Goal: Information Seeking & Learning: Learn about a topic

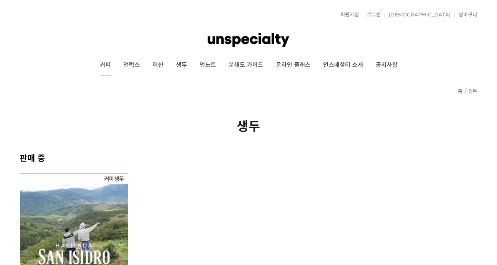
click at [103, 71] on link "커피" at bounding box center [105, 65] width 24 height 21
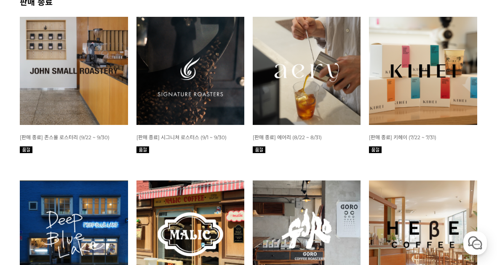
scroll to position [341, 0]
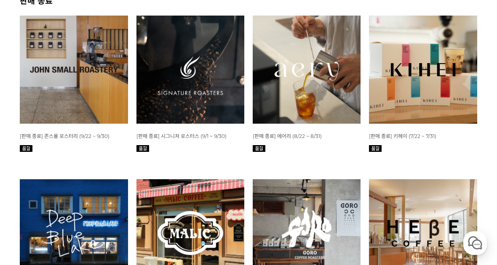
click at [314, 107] on img at bounding box center [307, 70] width 108 height 108
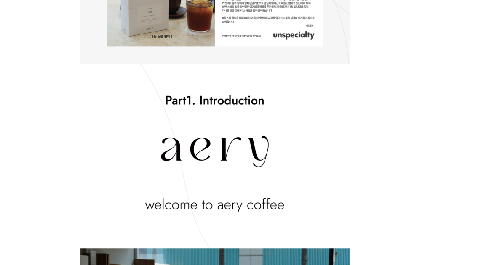
scroll to position [815, 0]
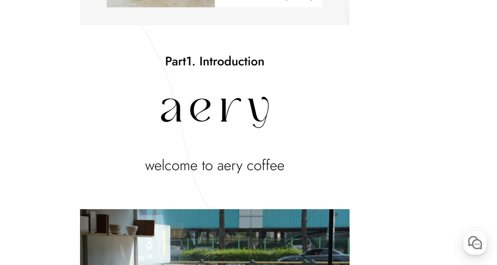
scroll to position [0, 0]
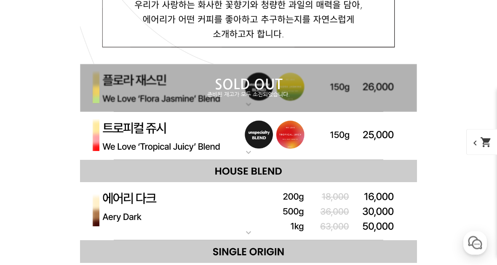
click at [285, 91] on p "SOLD OUT" at bounding box center [248, 84] width 337 height 13
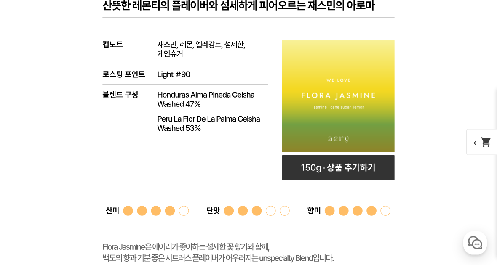
scroll to position [2832, 0]
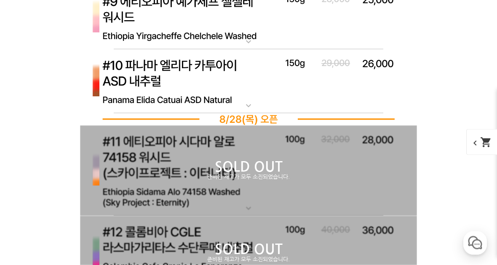
click at [239, 108] on img at bounding box center [248, 82] width 337 height 64
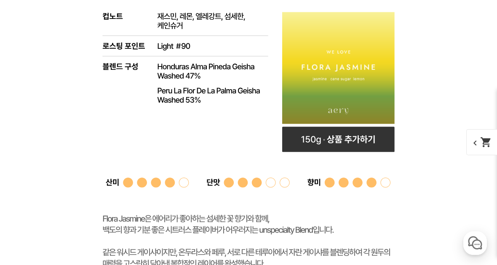
scroll to position [2865, 0]
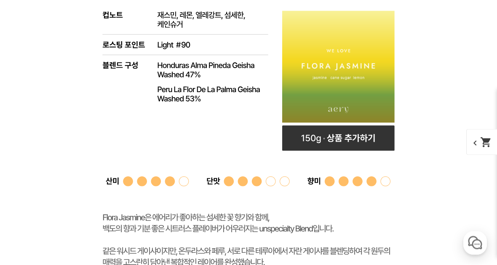
click at [189, 99] on rect at bounding box center [248, 129] width 337 height 367
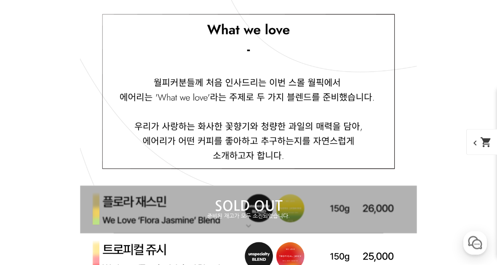
scroll to position [2579, 0]
